Goal: Information Seeking & Learning: Learn about a topic

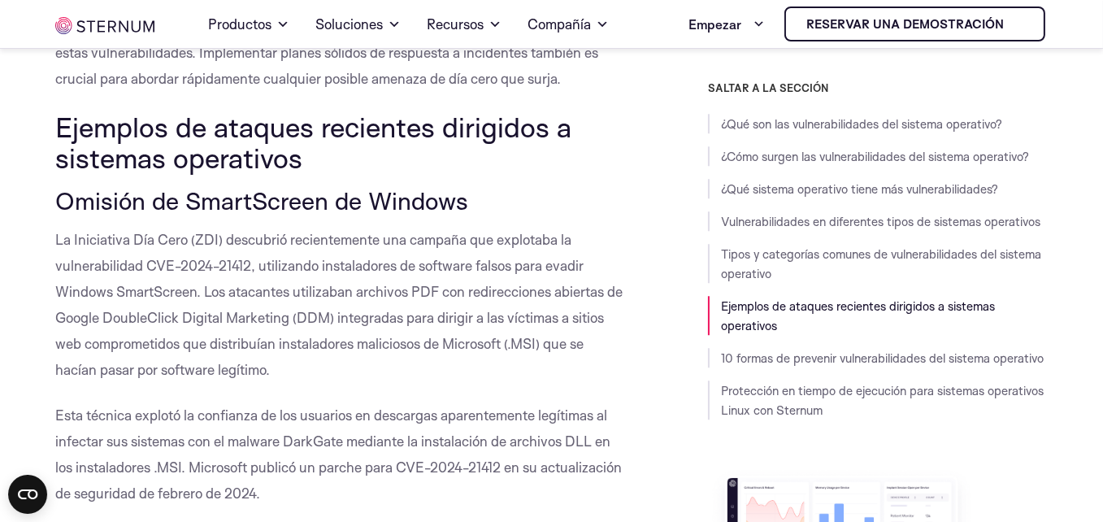
scroll to position [5434, 0]
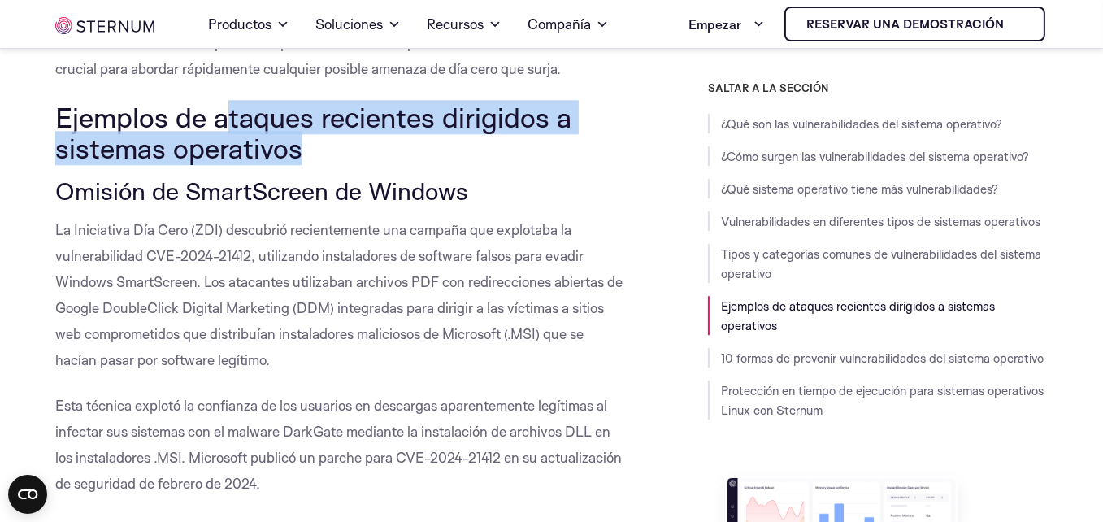
drag, startPoint x: 231, startPoint y: 167, endPoint x: 310, endPoint y: 207, distance: 88.7
click at [310, 164] on h2 "Ejemplos de ataques recientes dirigidos a sistemas operativos" at bounding box center [339, 133] width 569 height 63
copy font "taques recientes dirigidos a sistemas operativos"
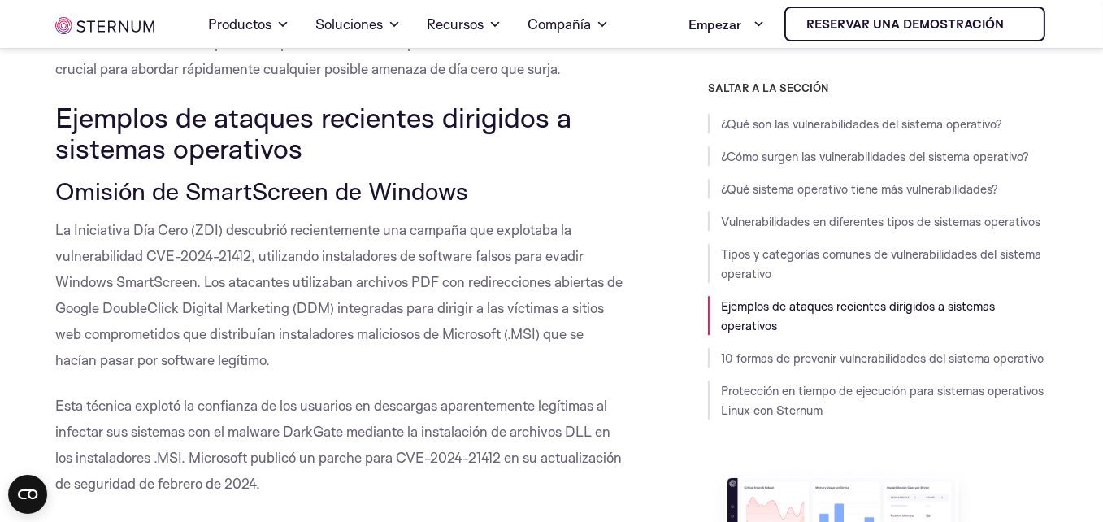
click at [301, 206] on font "Omisión de SmartScreen de Windows" at bounding box center [261, 191] width 413 height 30
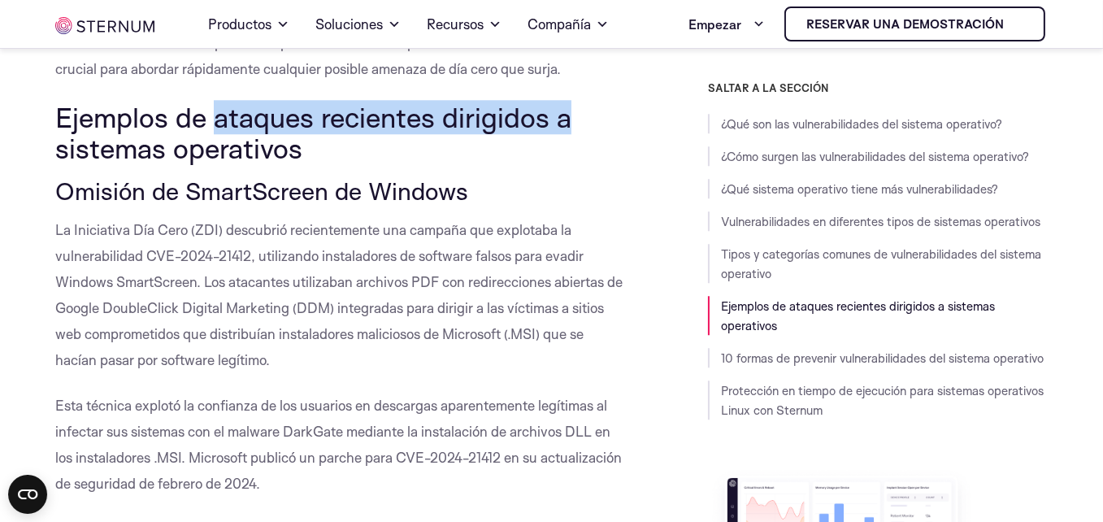
drag, startPoint x: 216, startPoint y: 167, endPoint x: 567, endPoint y: 171, distance: 350.4
click at [567, 165] on font "Ejemplos de ataques recientes dirigidos a sistemas operativos" at bounding box center [313, 132] width 516 height 65
copy font "ataques recientes dirigidos a"
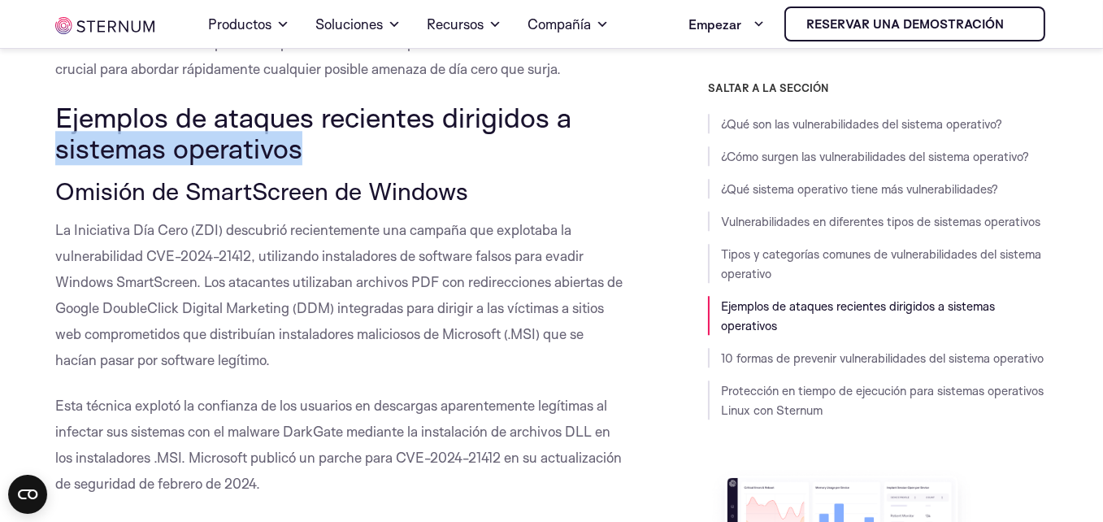
drag, startPoint x: 311, startPoint y: 204, endPoint x: 59, endPoint y: 205, distance: 252.0
click at [59, 164] on h2 "Ejemplos de ataques recientes dirigidos a sistemas operativos" at bounding box center [339, 133] width 569 height 63
copy font "sistemas operativos"
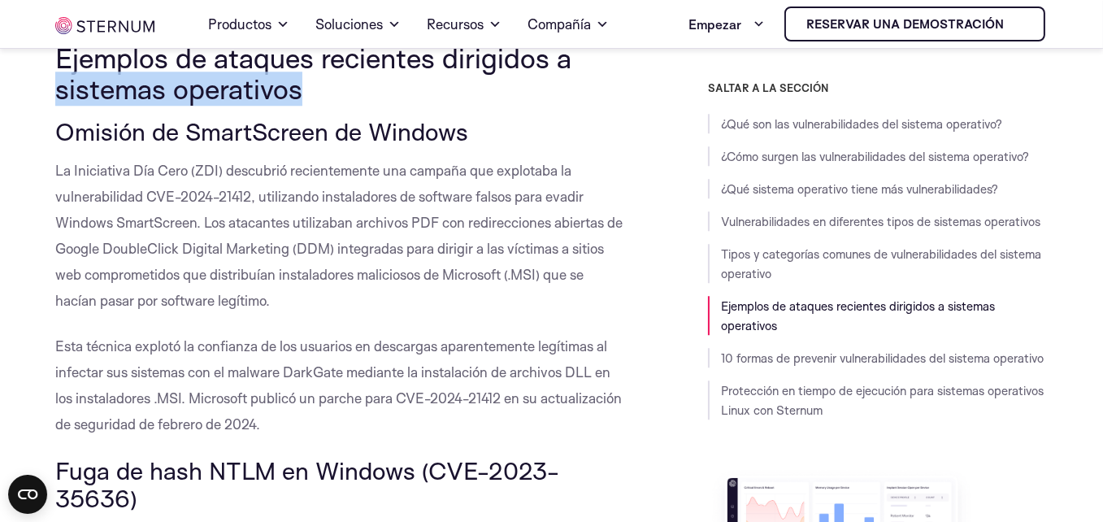
scroll to position [5492, 0]
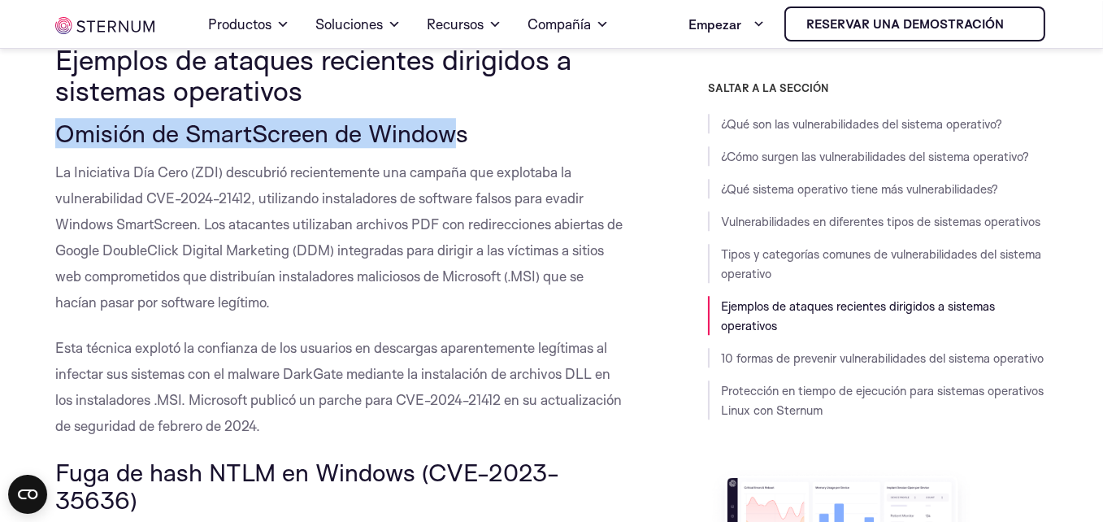
drag, startPoint x: 457, startPoint y: 195, endPoint x: 46, endPoint y: 183, distance: 411.6
click at [46, 183] on div "¿Qué son las vulnerabilidades del sistema operativo? Las vulnerabilidades del s…" at bounding box center [340, 307] width 594 height 10702
copy font "Omisión de SmartScreen de Window"
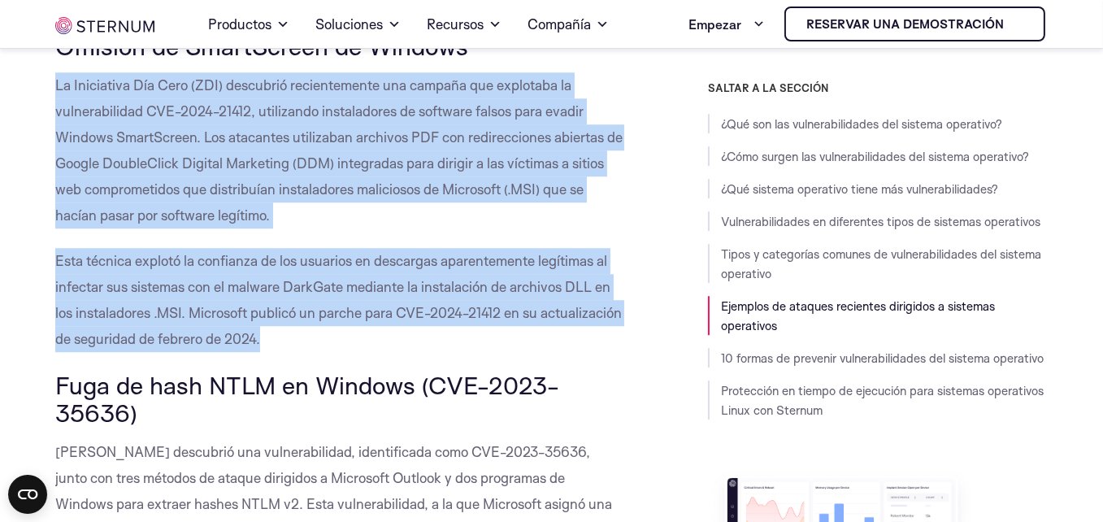
drag, startPoint x: 355, startPoint y: 390, endPoint x: 50, endPoint y: 133, distance: 399.2
click at [50, 133] on div "¿Qué son las vulnerabilidades del sistema operativo? Las vulnerabilidades del s…" at bounding box center [340, 220] width 594 height 10702
copy div "La Iniciativa Día Cero (ZDI) descubrió recientemente una [PERSON_NAME] que expl…"
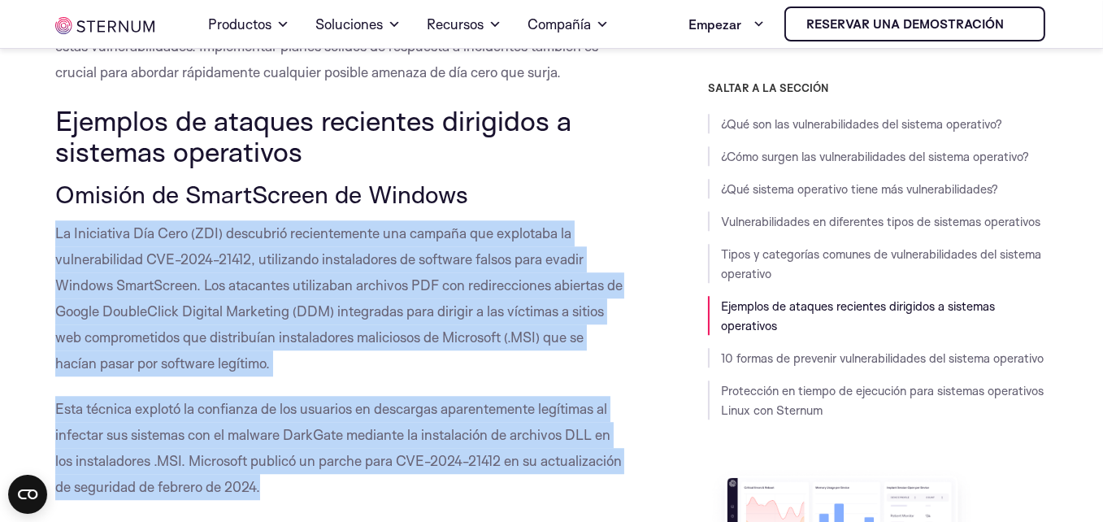
scroll to position [5453, 0]
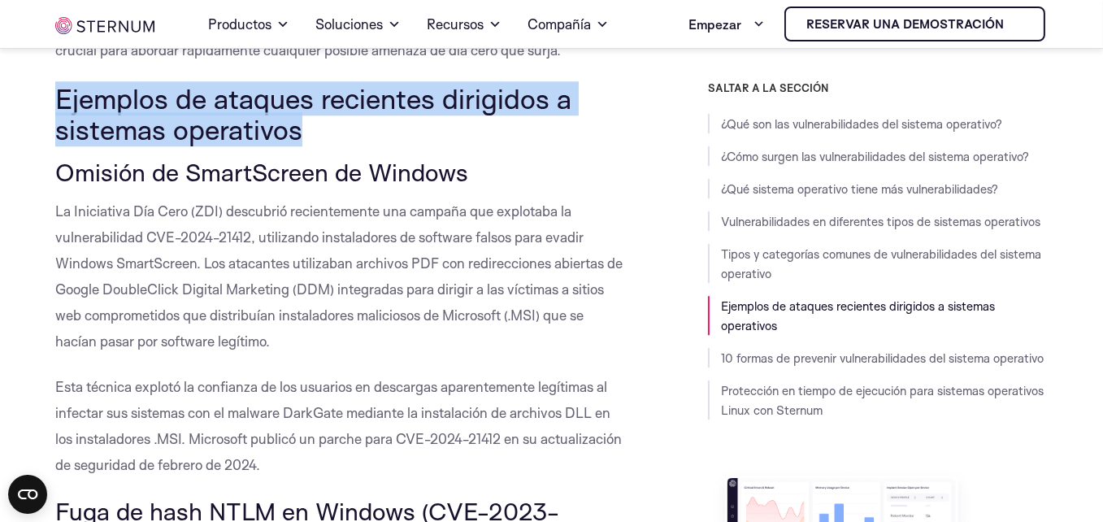
drag, startPoint x: 309, startPoint y: 187, endPoint x: 51, endPoint y: 154, distance: 259.8
click at [51, 154] on div "¿Qué son las vulnerabilidades del sistema operativo? Las vulnerabilidades del s…" at bounding box center [340, 346] width 594 height 10702
copy font "Ejemplos de ataques recientes dirigidos a sistemas operativos"
click at [51, 154] on div "¿Qué son las vulnerabilidades del sistema operativo? Las vulnerabilidades del s…" at bounding box center [340, 346] width 594 height 10702
